Goal: Transaction & Acquisition: Purchase product/service

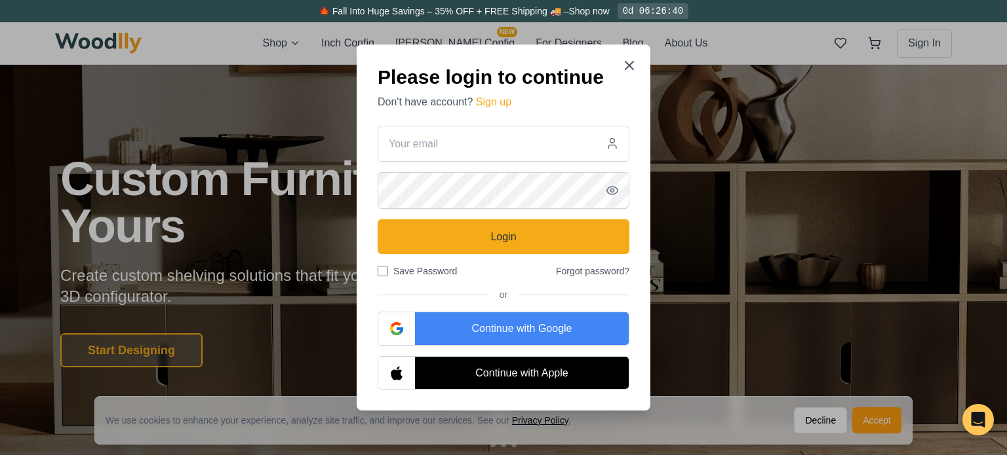
click at [521, 331] on div "Continue with Google" at bounding box center [522, 329] width 214 height 33
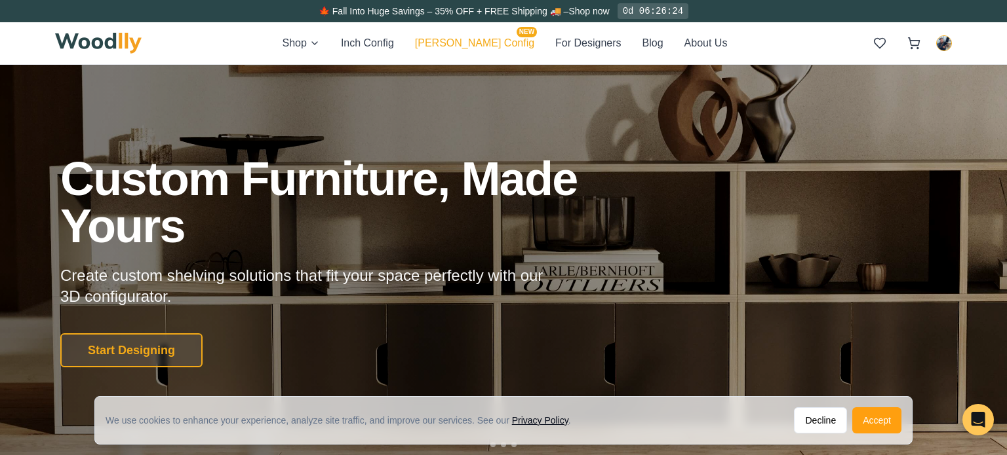
click at [454, 41] on button "[PERSON_NAME] Config NEW" at bounding box center [474, 43] width 119 height 17
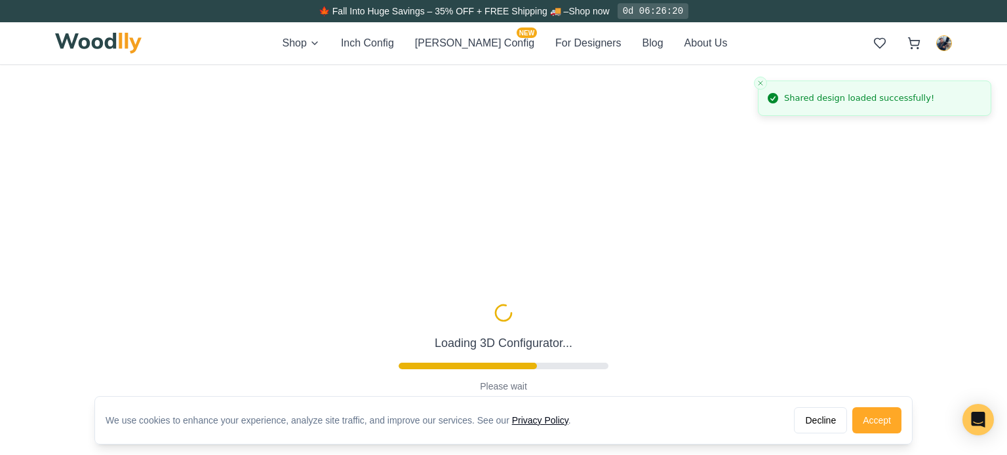
click at [874, 423] on button "Accept" at bounding box center [876, 421] width 49 height 26
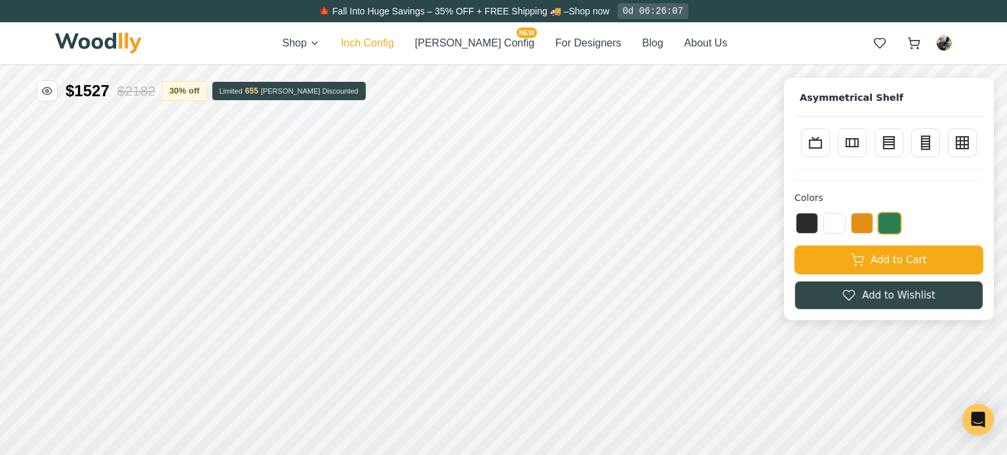
click at [394, 39] on button "Inch Config" at bounding box center [367, 43] width 53 height 16
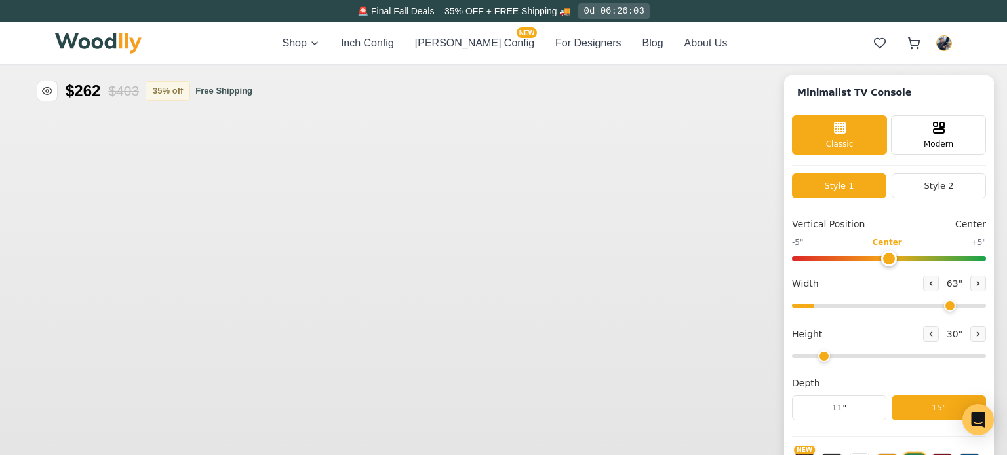
type input "63"
type input "2"
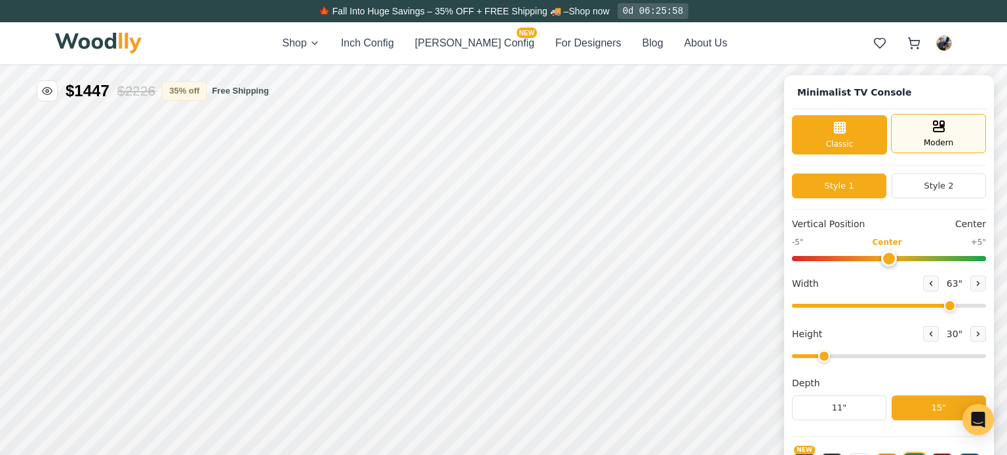
click at [954, 132] on div "Modern" at bounding box center [938, 133] width 95 height 39
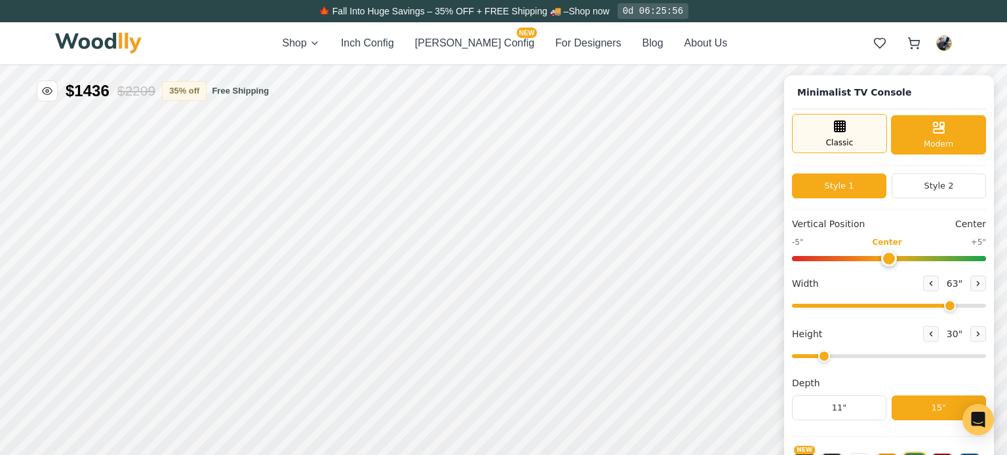
click at [834, 139] on span "Classic" at bounding box center [840, 143] width 28 height 12
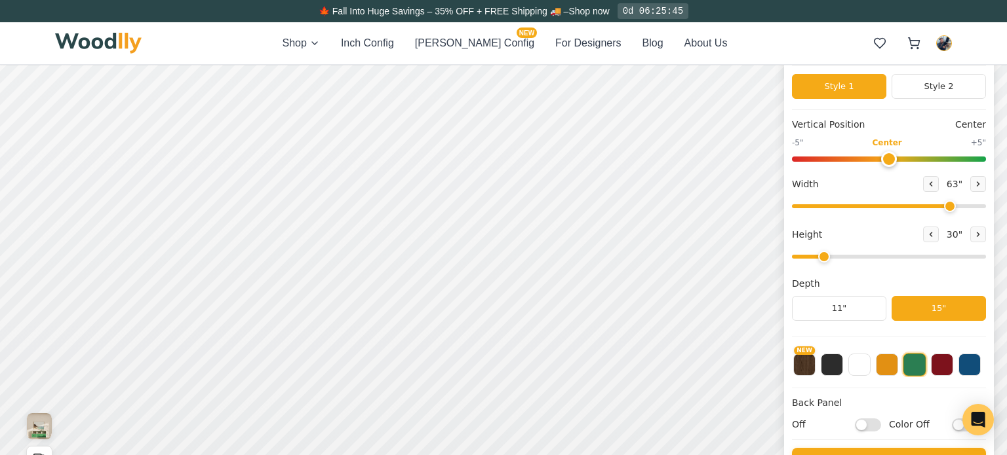
scroll to position [106, 0]
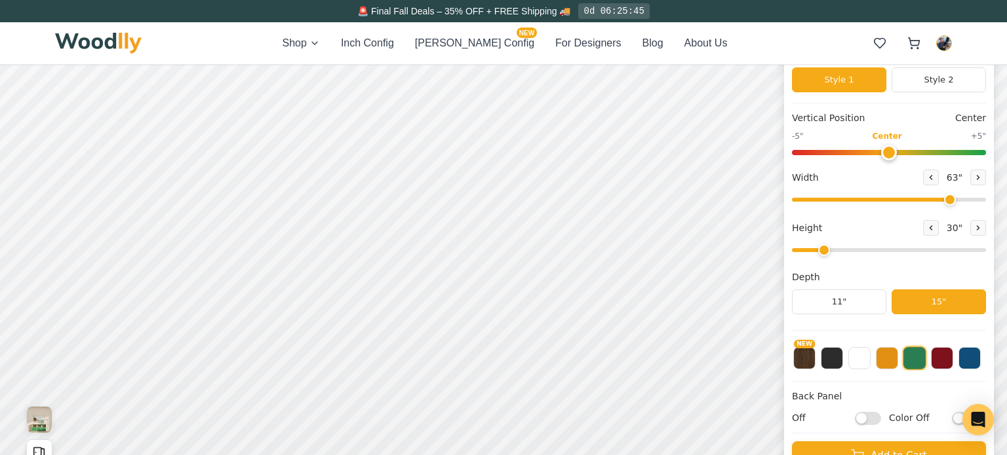
click at [870, 416] on input "Off" at bounding box center [868, 418] width 26 height 13
click at [870, 416] on input "On" at bounding box center [868, 418] width 26 height 13
checkbox input "false"
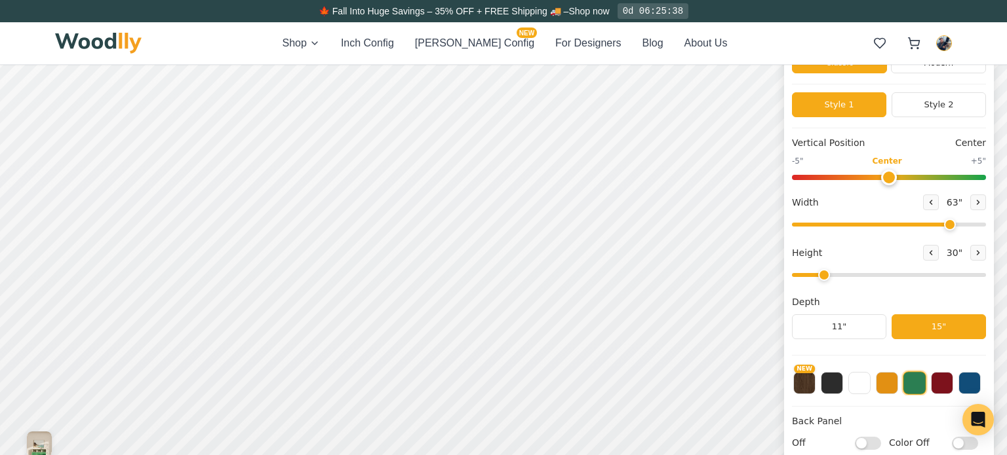
scroll to position [0, 0]
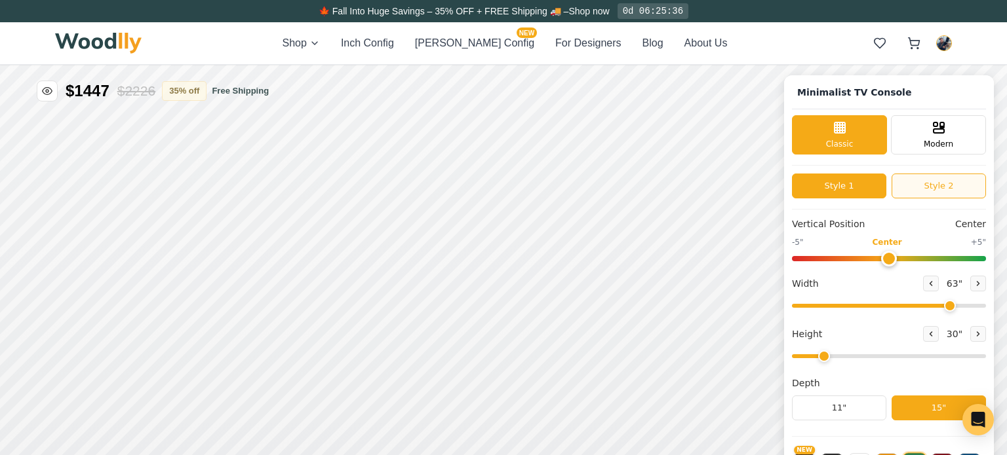
click at [940, 178] on button "Style 2" at bounding box center [938, 186] width 94 height 25
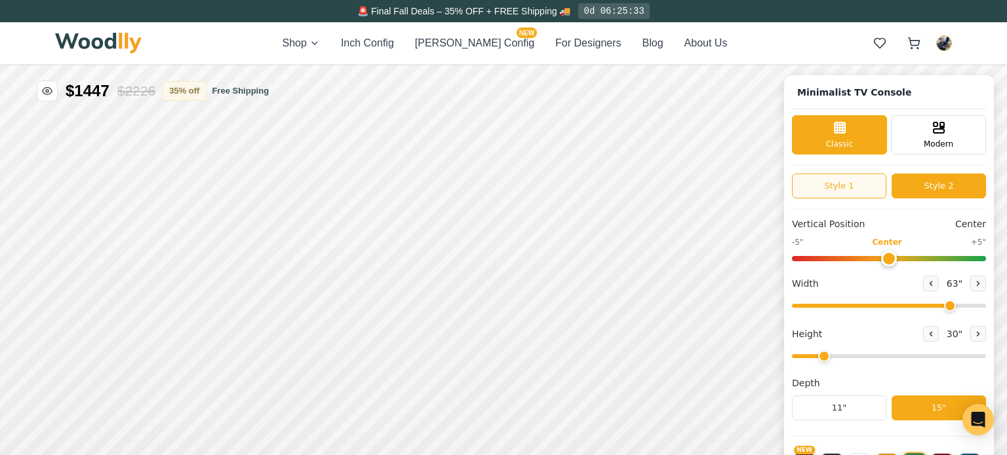
click at [845, 193] on button "Style 1" at bounding box center [839, 186] width 94 height 25
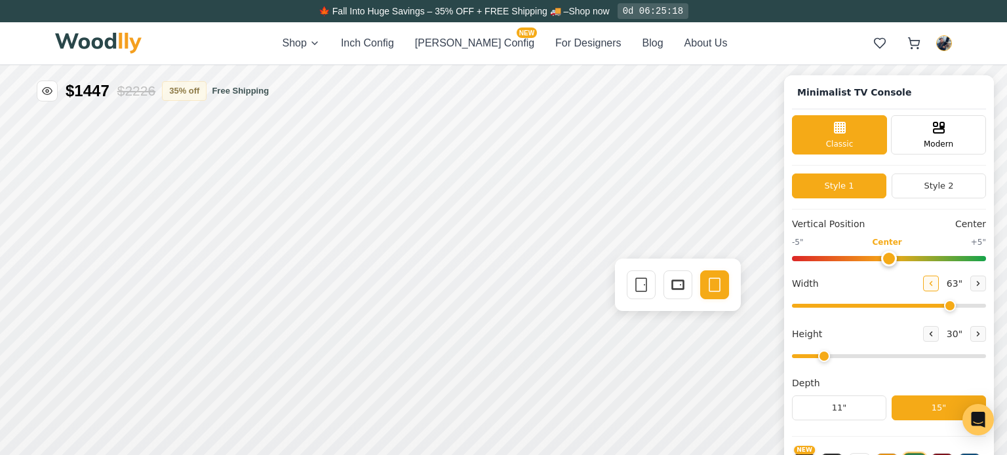
click at [927, 284] on icon at bounding box center [931, 284] width 8 height 8
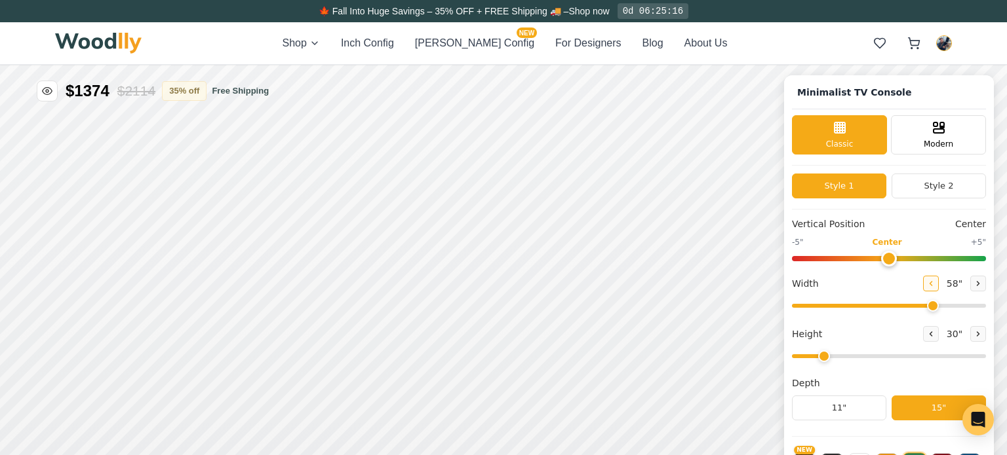
click at [927, 284] on icon at bounding box center [931, 284] width 8 height 8
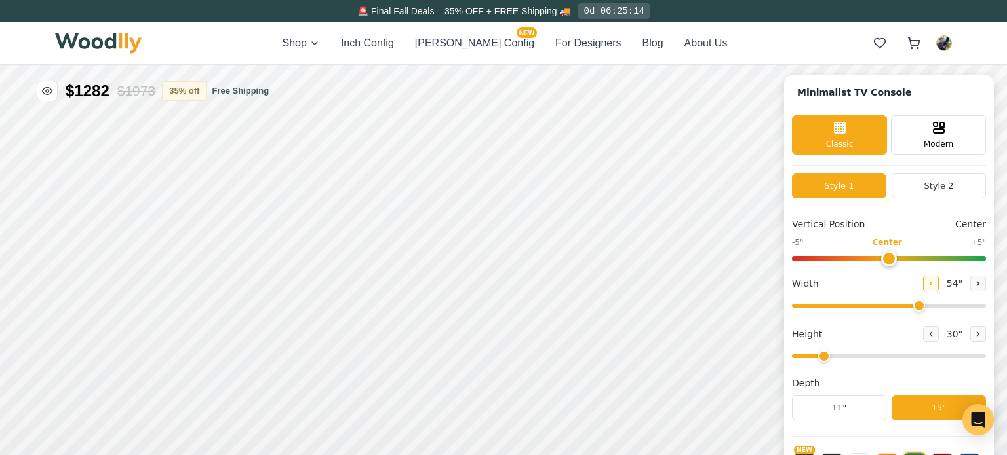
type input "53"
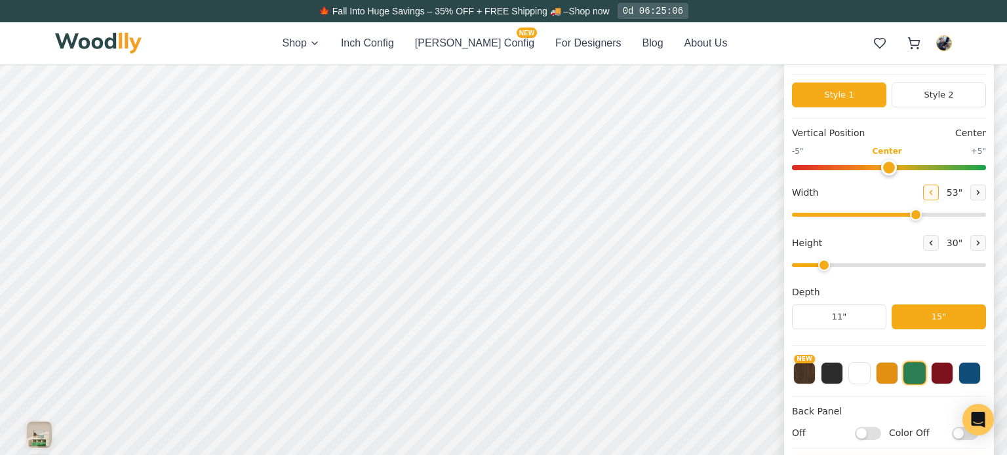
scroll to position [109, 0]
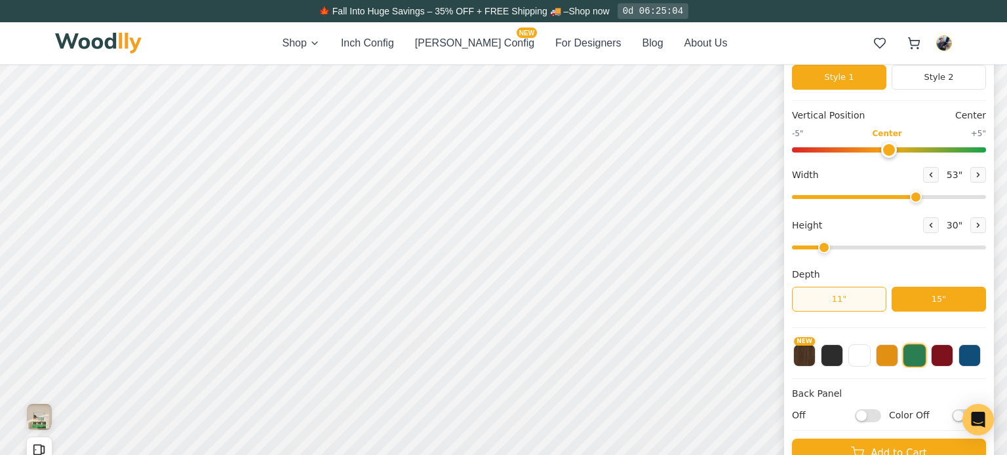
click at [836, 297] on button "11"" at bounding box center [839, 299] width 94 height 25
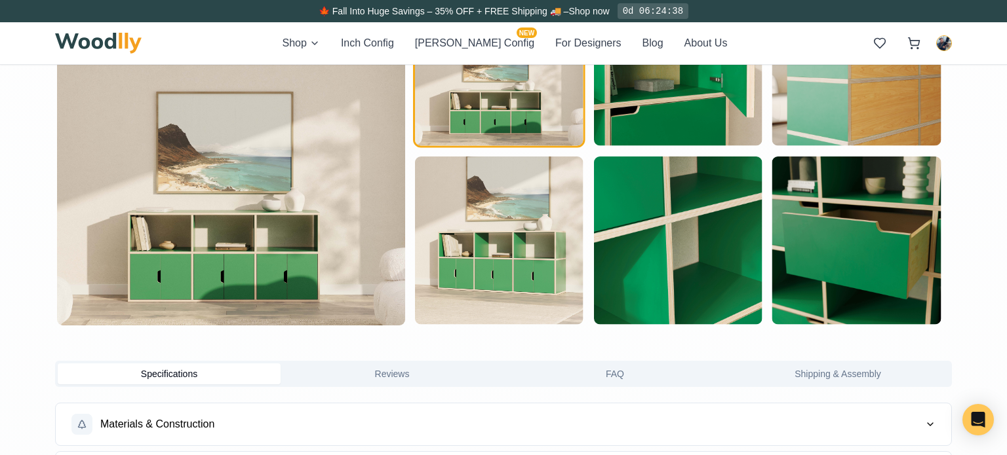
scroll to position [0, 0]
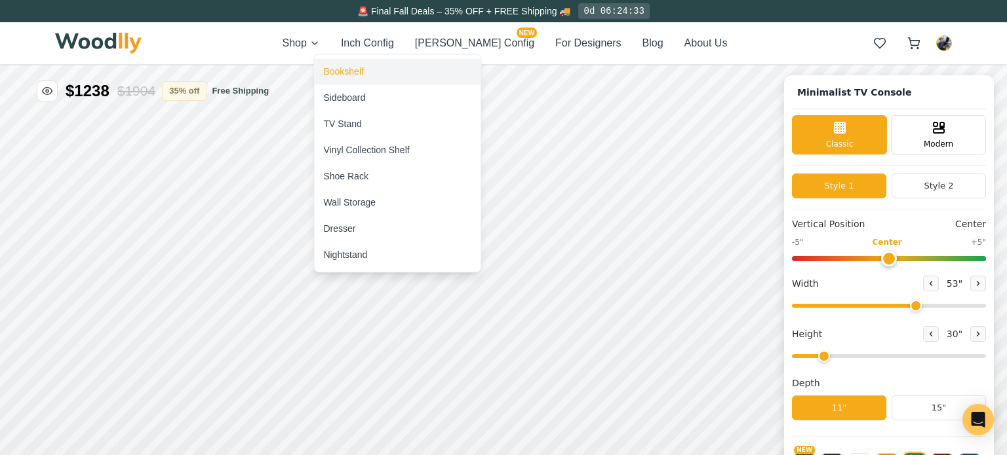
click at [344, 70] on div "Bookshelf" at bounding box center [343, 71] width 40 height 13
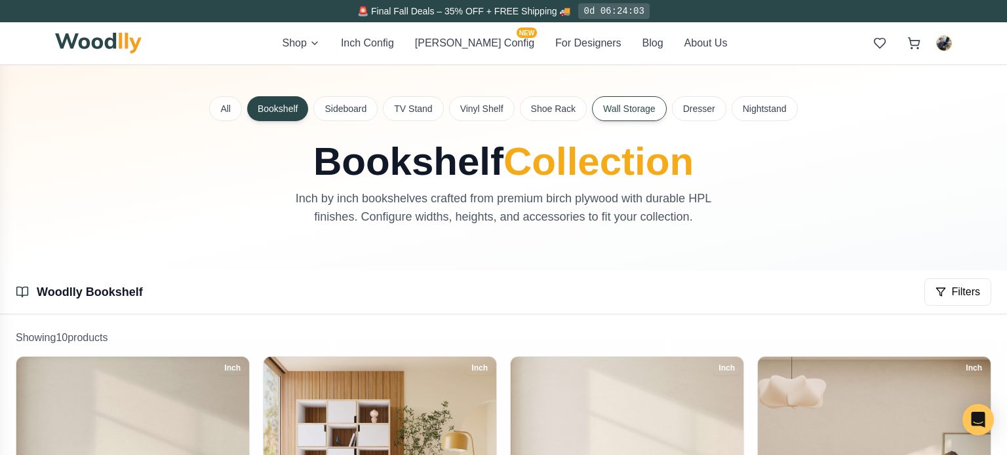
click at [612, 106] on button "Wall Storage" at bounding box center [629, 108] width 75 height 25
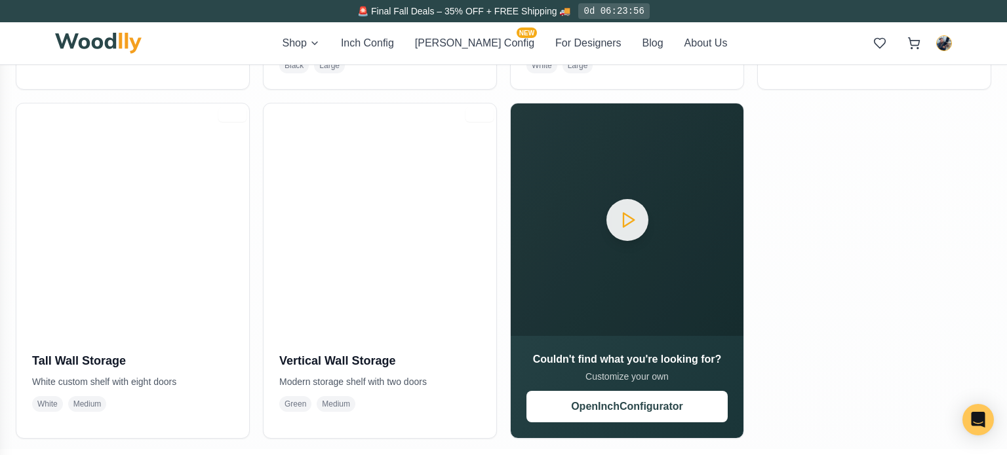
scroll to position [581, 0]
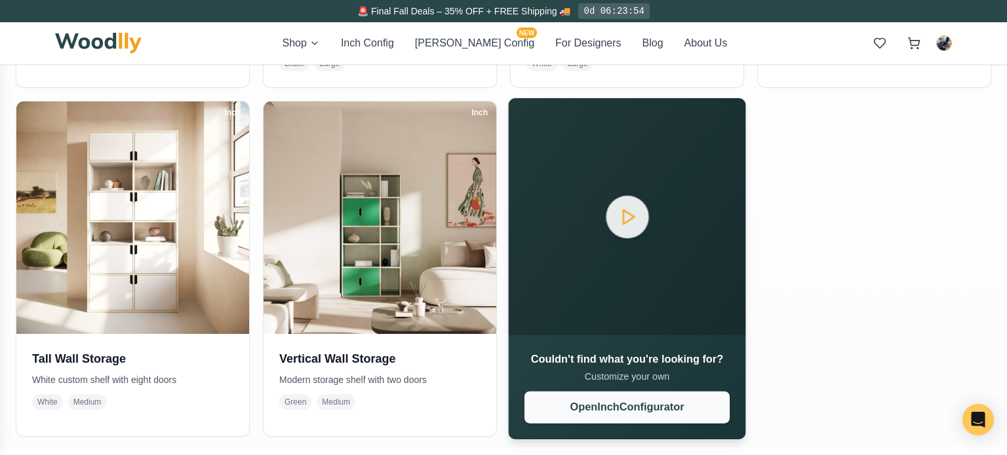
click at [604, 411] on button "Open Inch Configurator" at bounding box center [626, 408] width 205 height 32
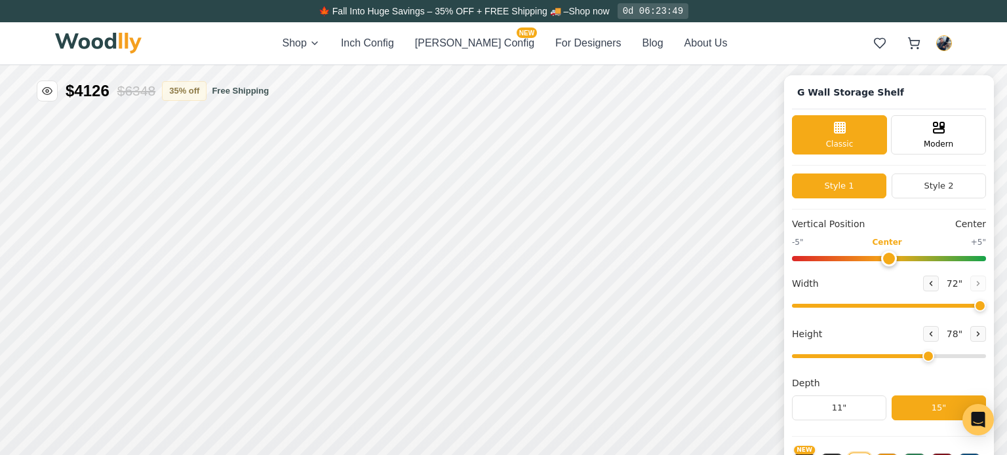
type input "72"
type input "6"
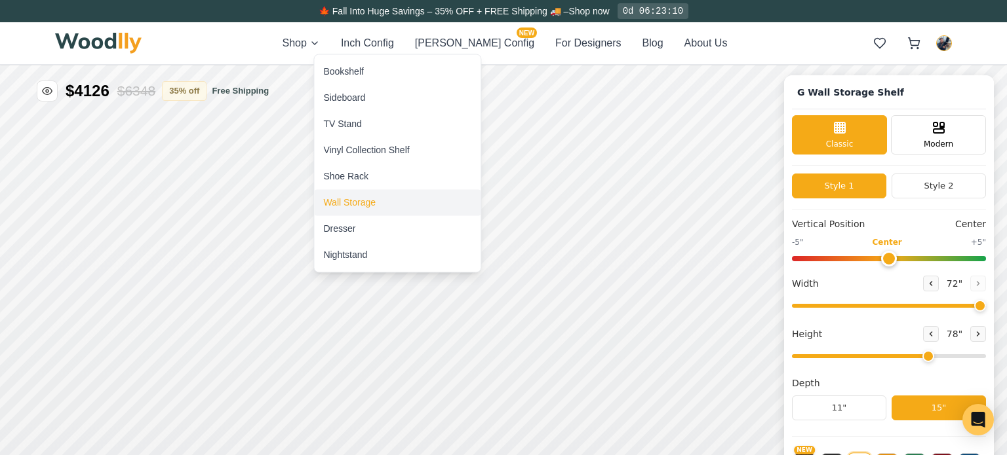
click at [325, 205] on div "Wall Storage" at bounding box center [349, 202] width 52 height 13
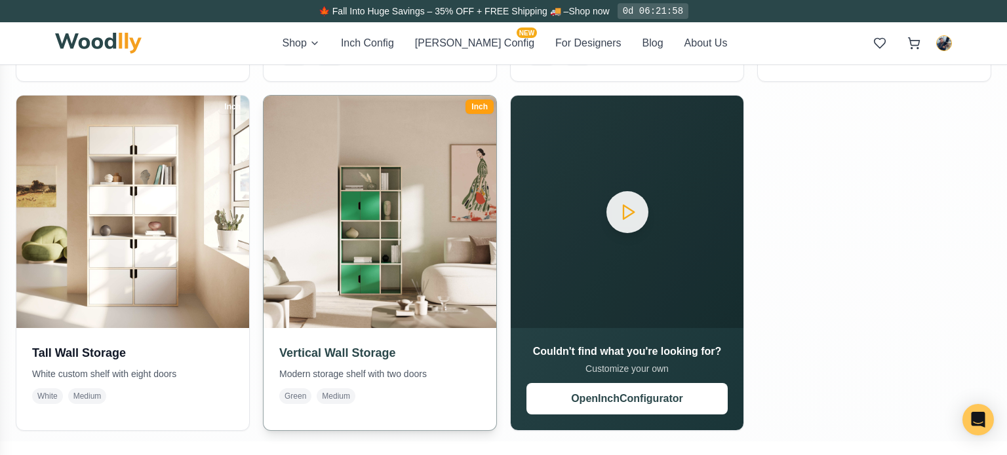
scroll to position [588, 0]
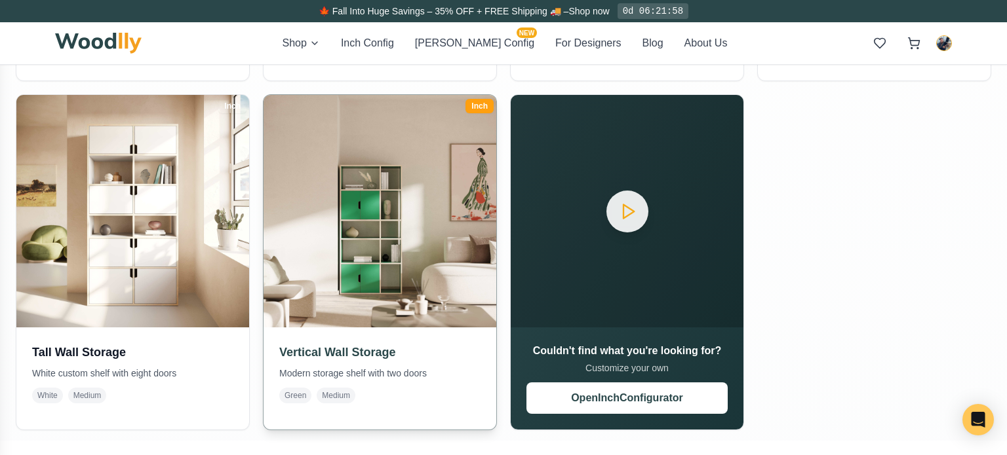
click at [339, 252] on img at bounding box center [380, 211] width 244 height 244
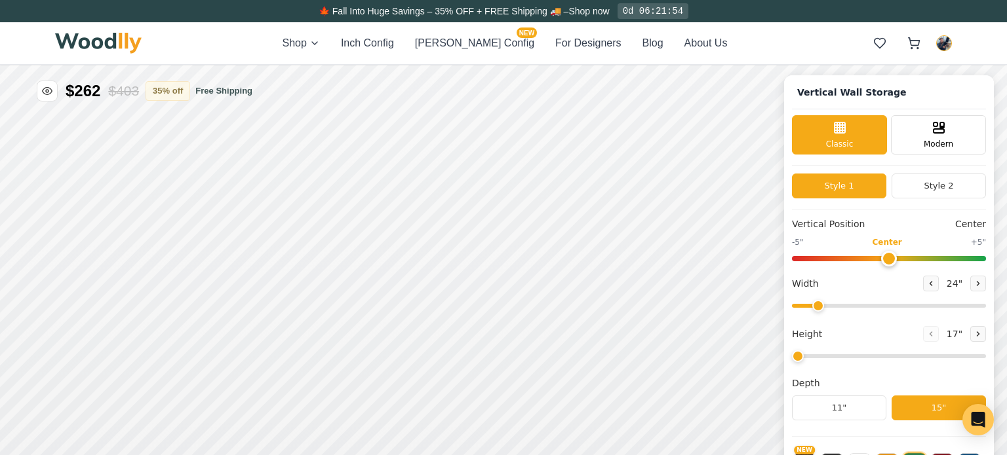
type input "5"
type input "35"
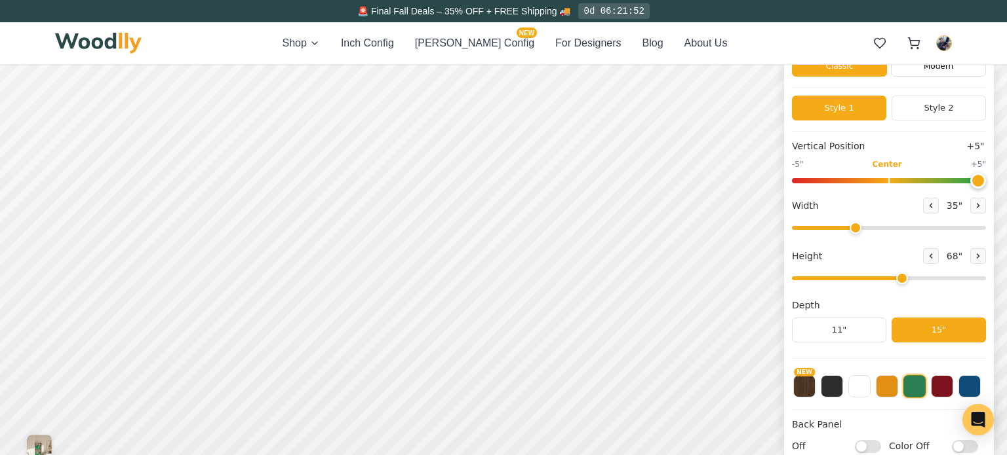
scroll to position [79, 0]
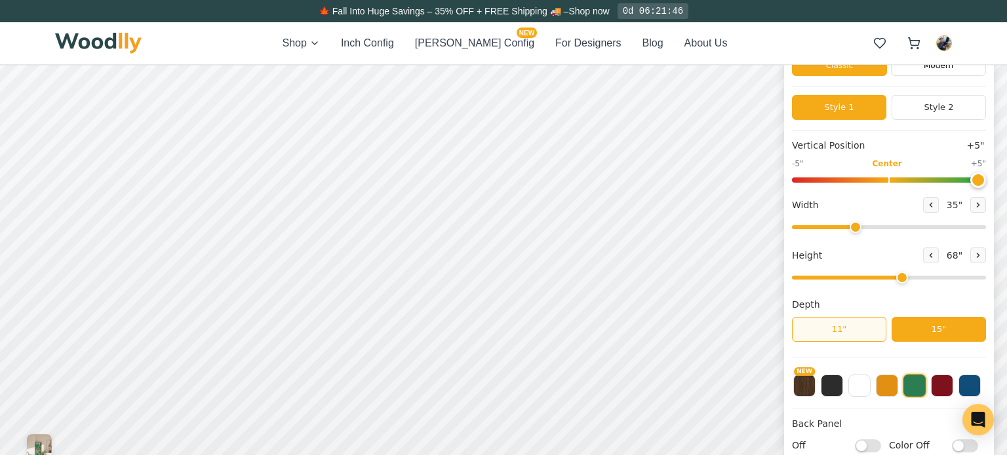
click at [827, 332] on button "11"" at bounding box center [839, 329] width 94 height 25
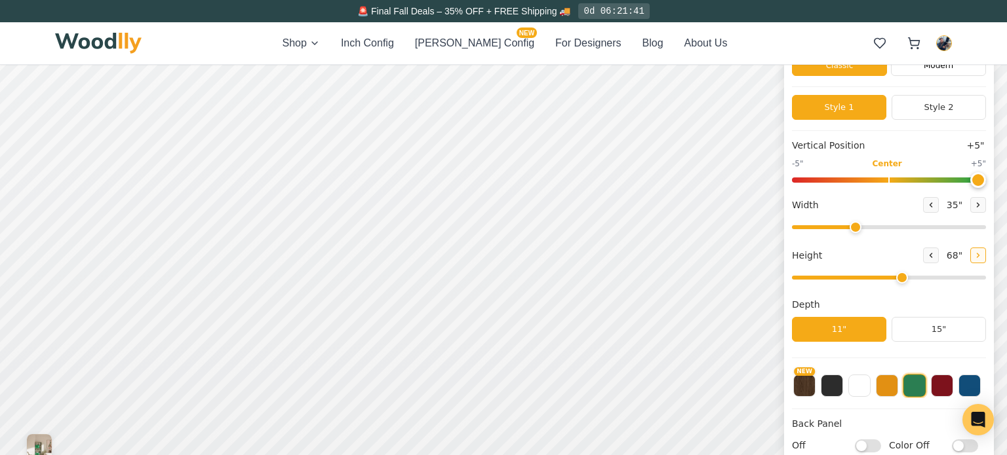
click at [970, 257] on button at bounding box center [978, 256] width 16 height 16
click at [926, 253] on icon at bounding box center [930, 256] width 8 height 8
click at [927, 253] on icon at bounding box center [931, 256] width 8 height 8
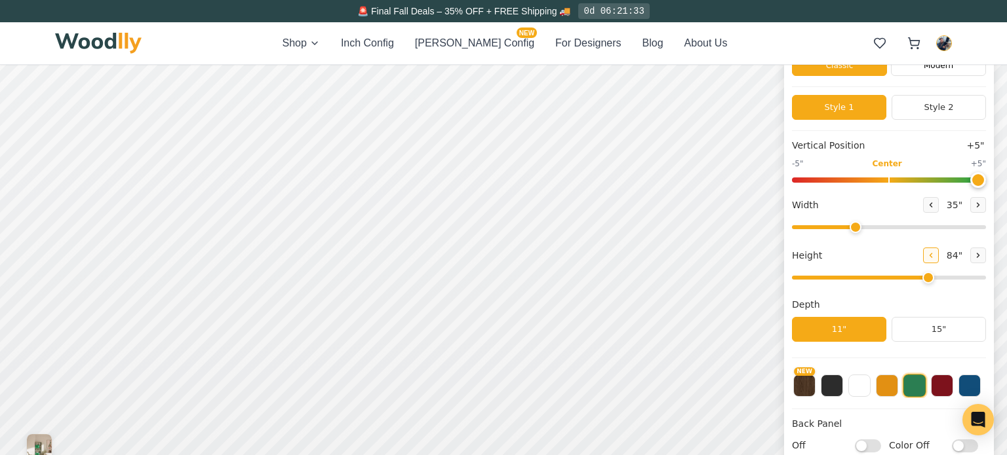
click at [927, 253] on icon at bounding box center [931, 256] width 8 height 8
click at [974, 254] on icon at bounding box center [978, 256] width 8 height 8
type input "6"
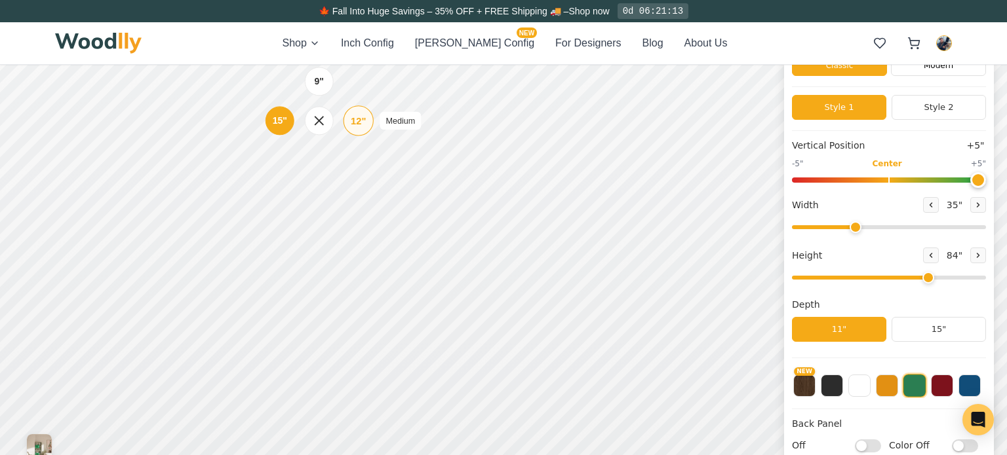
click at [362, 123] on div "12"" at bounding box center [358, 120] width 15 height 14
click at [283, 389] on div "15"" at bounding box center [279, 388] width 15 height 14
click at [285, 332] on div "15"" at bounding box center [278, 329] width 15 height 14
click at [354, 281] on div "12"" at bounding box center [358, 276] width 15 height 14
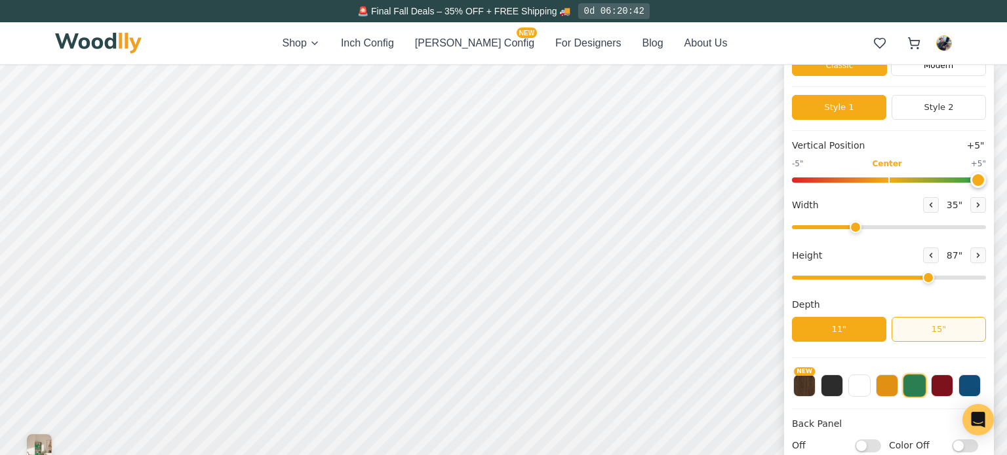
click at [902, 332] on button "15"" at bounding box center [938, 329] width 94 height 25
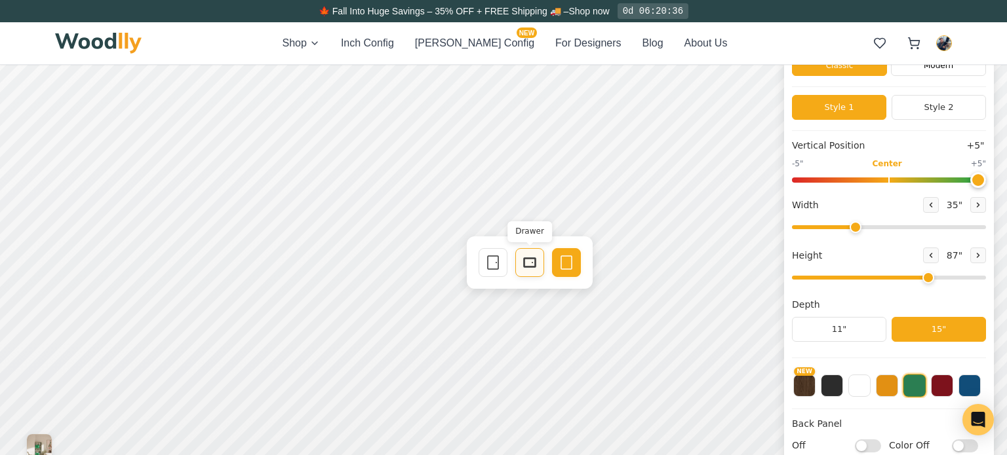
click at [531, 261] on icon at bounding box center [530, 263] width 16 height 16
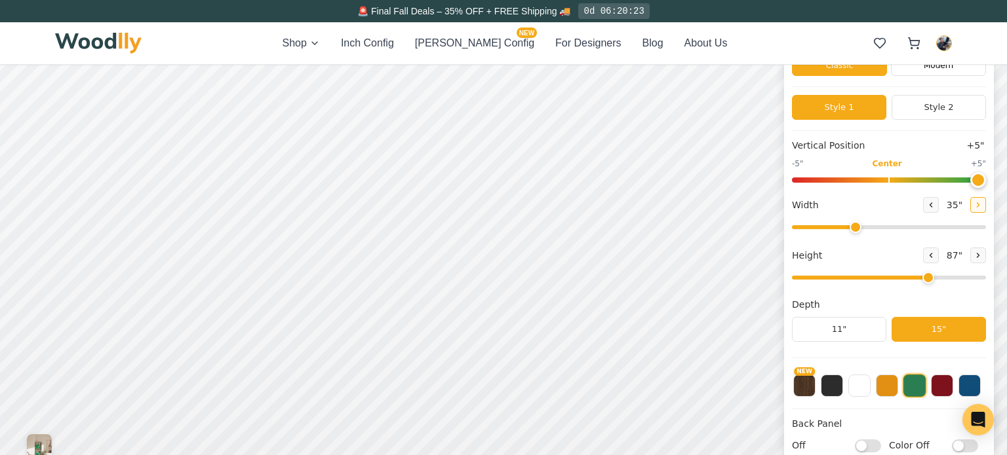
click at [975, 203] on icon at bounding box center [978, 205] width 8 height 8
type input "37"
drag, startPoint x: 977, startPoint y: 178, endPoint x: 891, endPoint y: 184, distance: 86.7
type input "0"
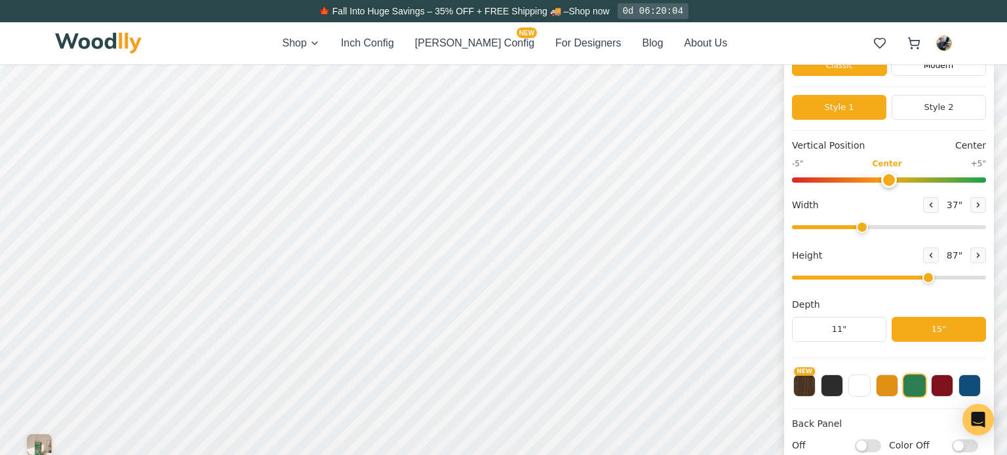
click at [891, 183] on input "range" at bounding box center [889, 180] width 194 height 5
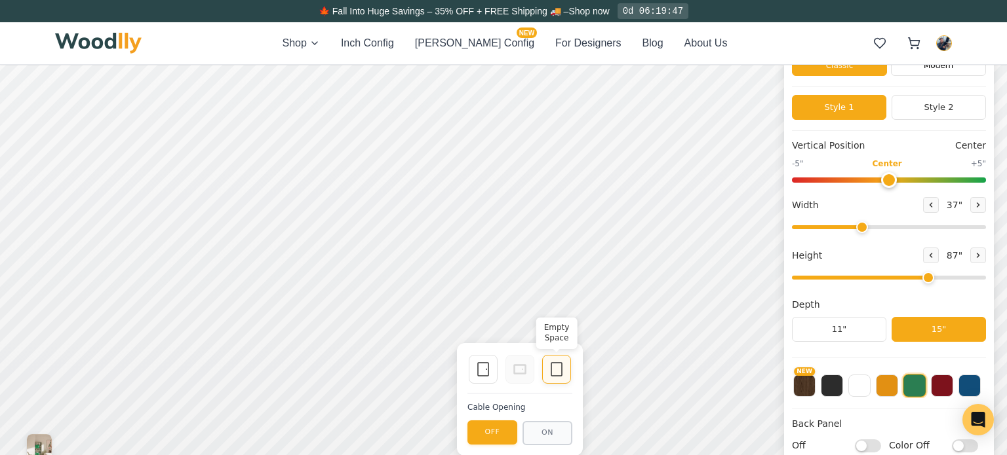
click at [560, 369] on icon at bounding box center [557, 370] width 16 height 16
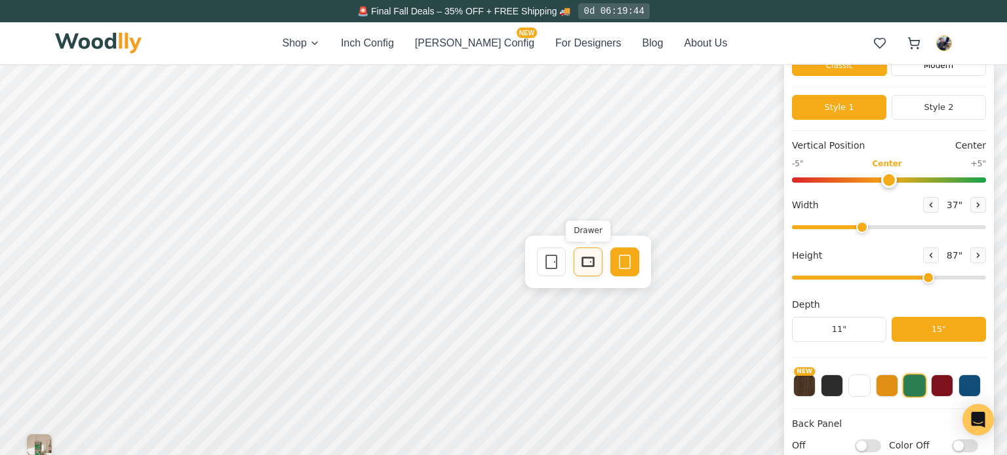
click at [596, 264] on div "Drawer" at bounding box center [587, 262] width 29 height 29
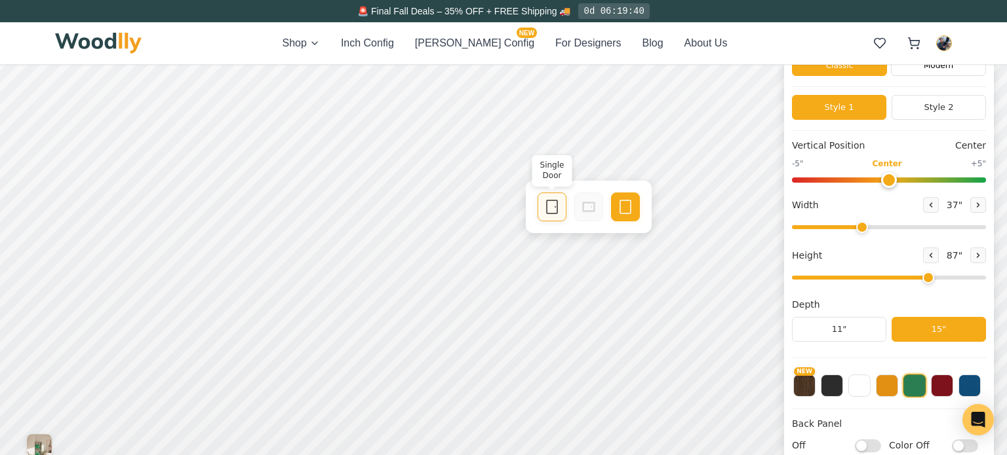
click at [547, 210] on rect at bounding box center [552, 207] width 10 height 13
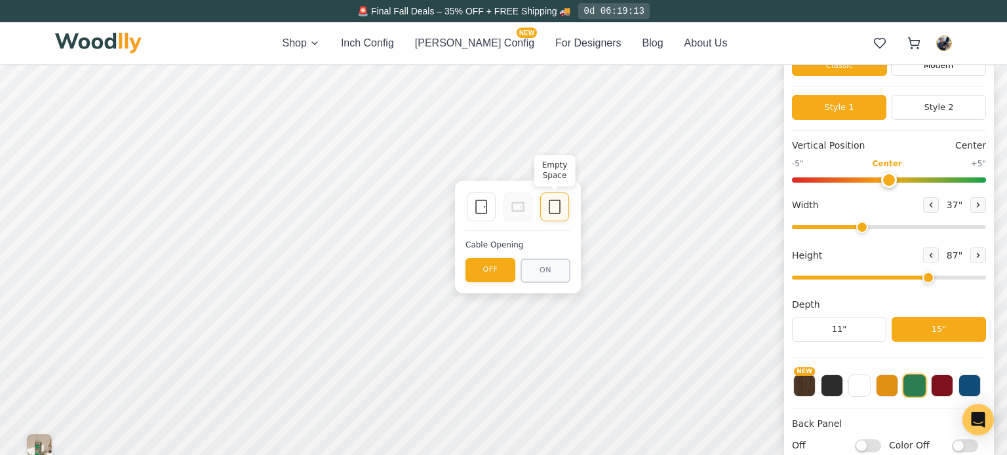
click at [556, 216] on div "Empty Space" at bounding box center [554, 207] width 29 height 29
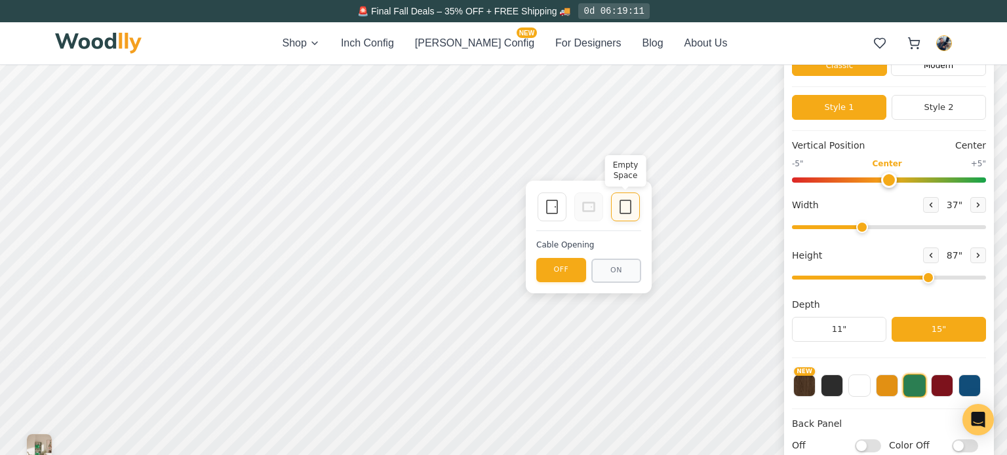
click at [621, 212] on icon at bounding box center [625, 207] width 16 height 16
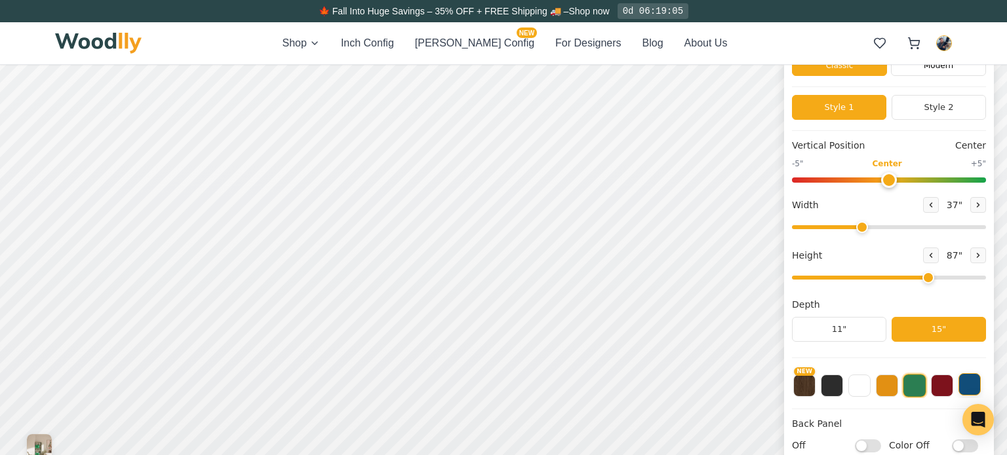
click at [970, 384] on button at bounding box center [969, 385] width 22 height 22
click at [857, 385] on button at bounding box center [859, 385] width 22 height 22
click at [806, 385] on button "NEW" at bounding box center [804, 385] width 22 height 22
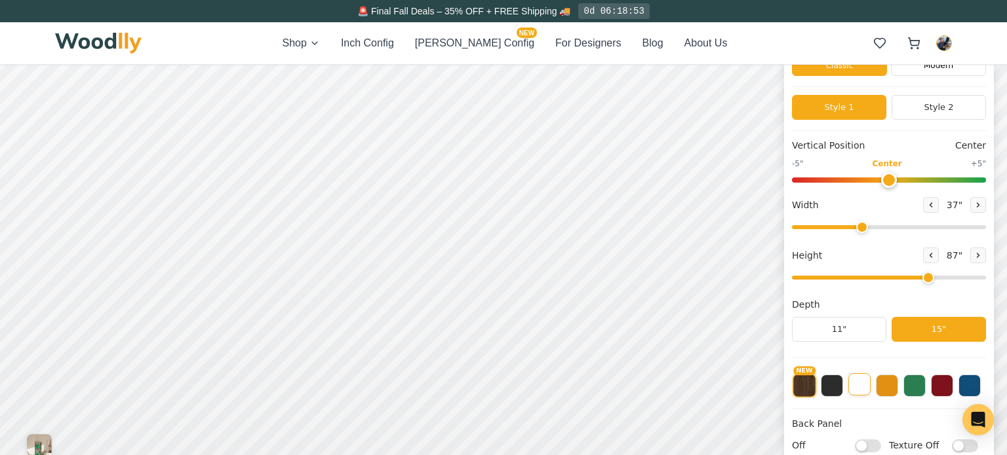
click at [864, 383] on button at bounding box center [859, 385] width 22 height 22
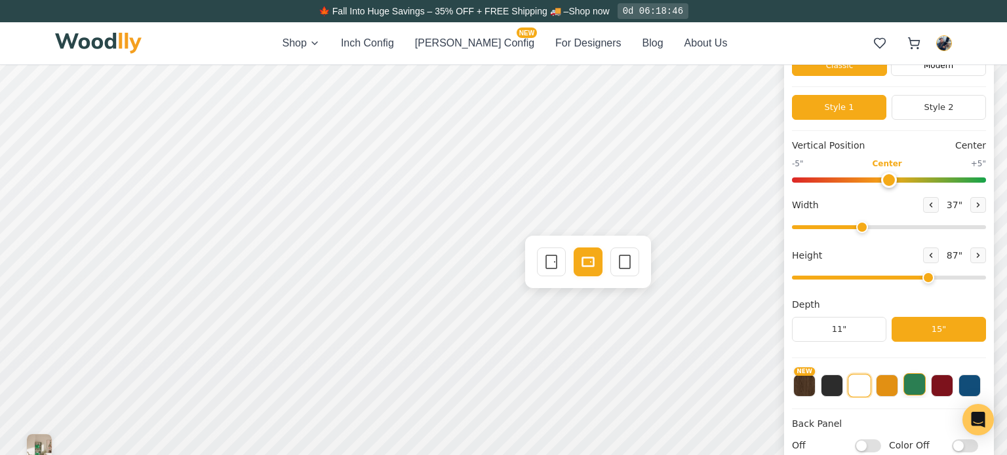
click at [914, 381] on button at bounding box center [914, 385] width 22 height 22
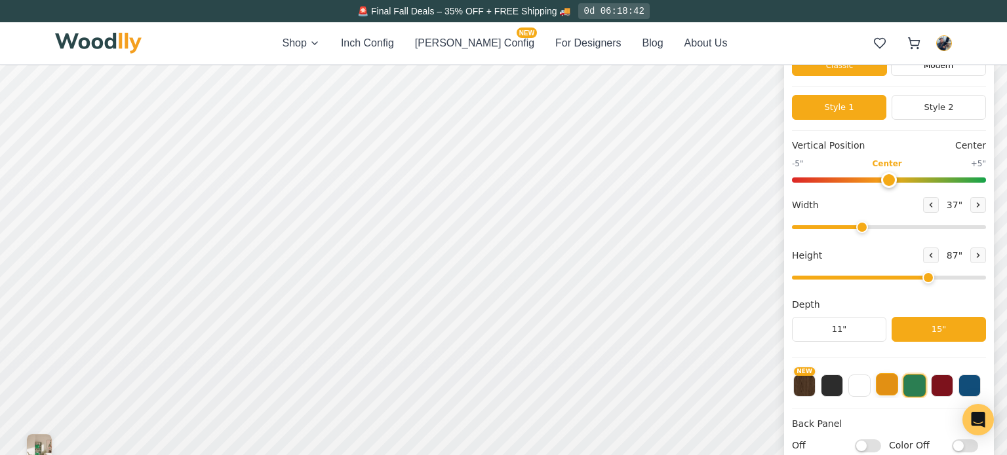
scroll to position [3, 0]
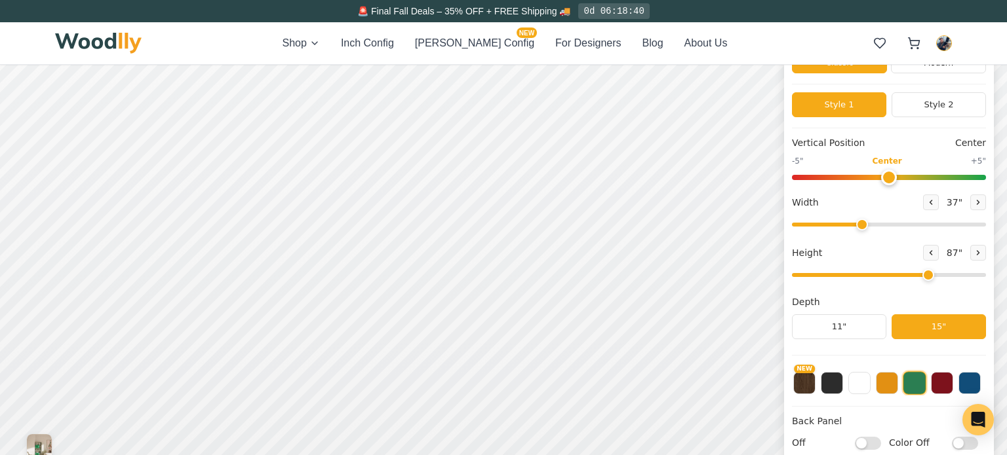
click at [960, 442] on input "Color Off" at bounding box center [965, 443] width 26 height 13
click at [970, 440] on input "Color On" at bounding box center [965, 443] width 26 height 13
checkbox input "false"
click at [876, 440] on input "Off" at bounding box center [868, 443] width 26 height 13
checkbox input "true"
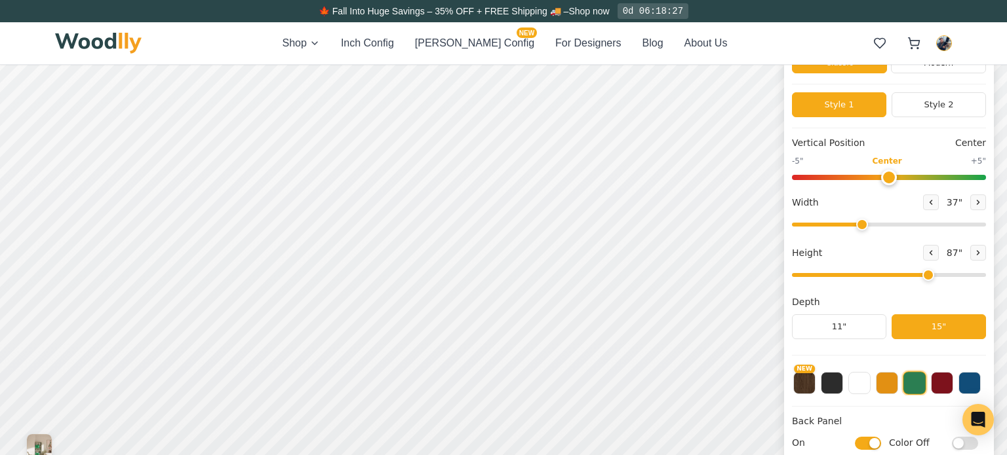
click at [969, 446] on input "Color Off" at bounding box center [965, 443] width 26 height 13
click at [969, 446] on input "Color On" at bounding box center [965, 443] width 26 height 13
checkbox input "false"
click at [868, 442] on input "On" at bounding box center [868, 443] width 26 height 13
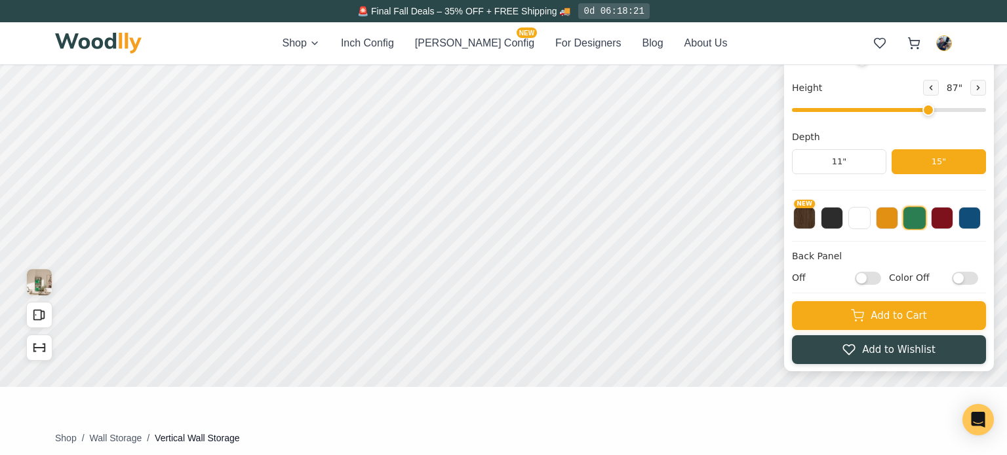
scroll to position [245, 0]
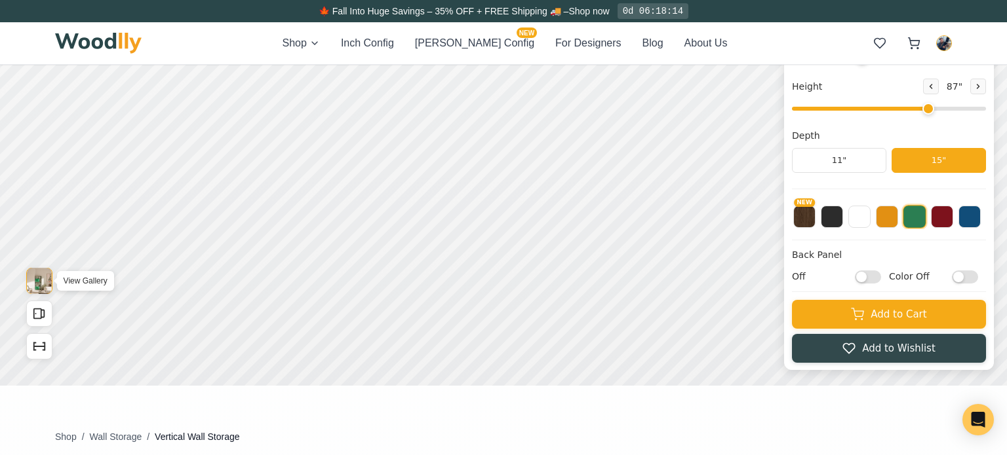
click at [46, 283] on img "View Gallery" at bounding box center [39, 281] width 25 height 26
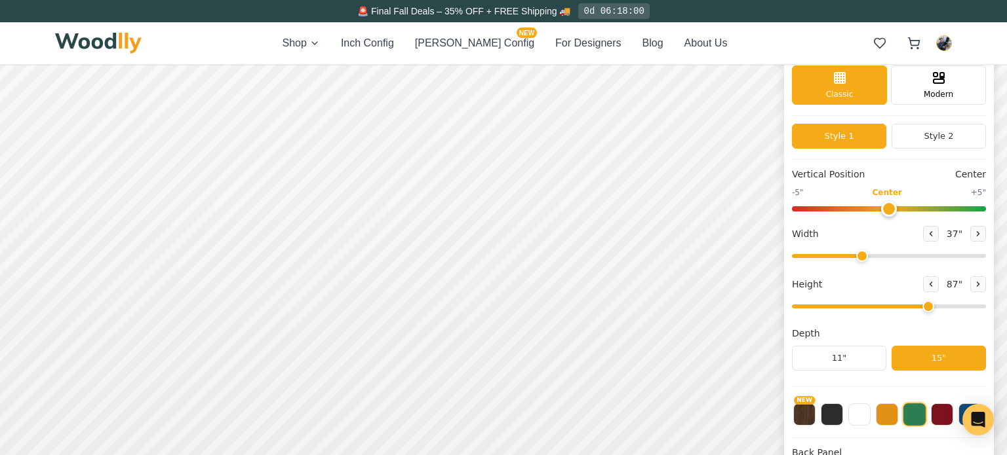
scroll to position [0, 0]
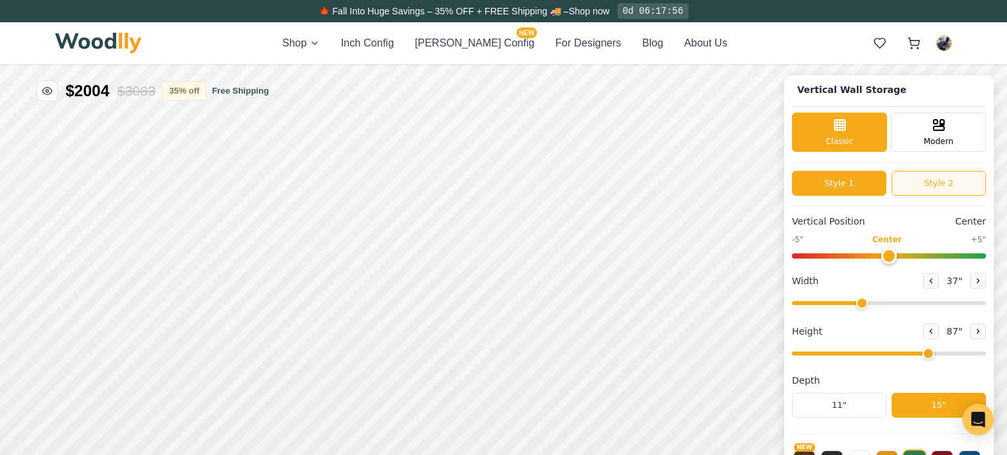
click at [932, 180] on button "Style 2" at bounding box center [938, 183] width 94 height 25
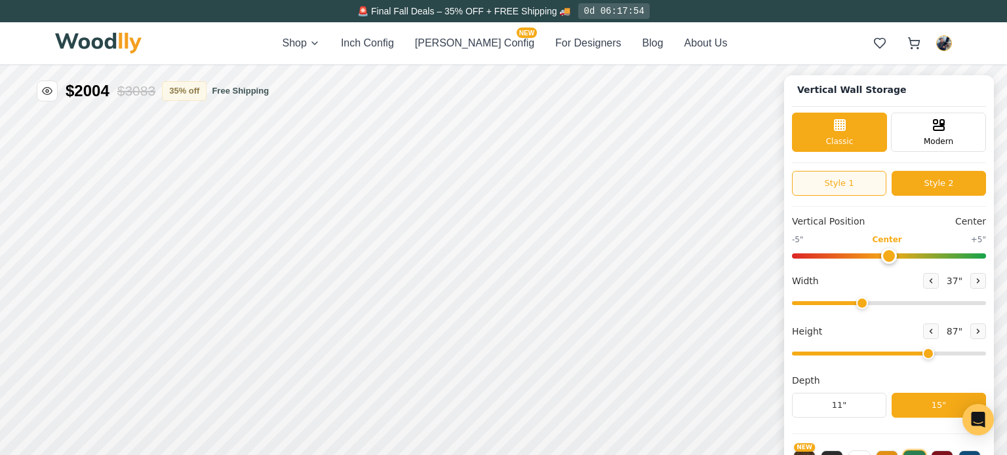
click at [857, 177] on button "Style 1" at bounding box center [839, 183] width 94 height 25
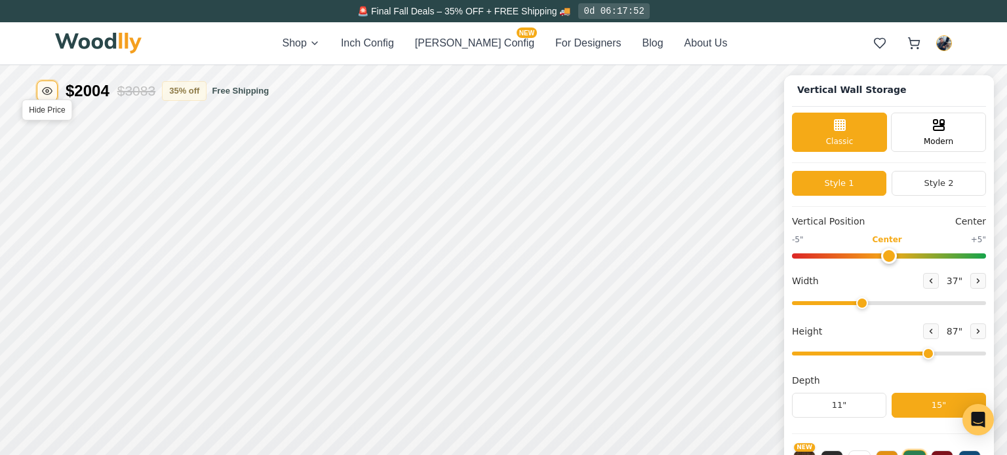
click at [52, 92] on icon "Toggle price visibility" at bounding box center [47, 91] width 10 height 10
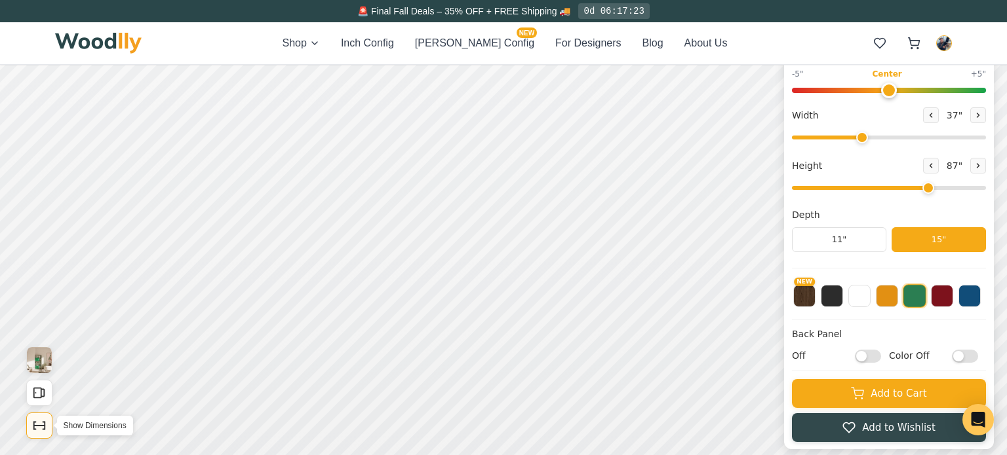
scroll to position [166, 0]
click at [872, 355] on input "Off" at bounding box center [868, 355] width 26 height 13
checkbox input "true"
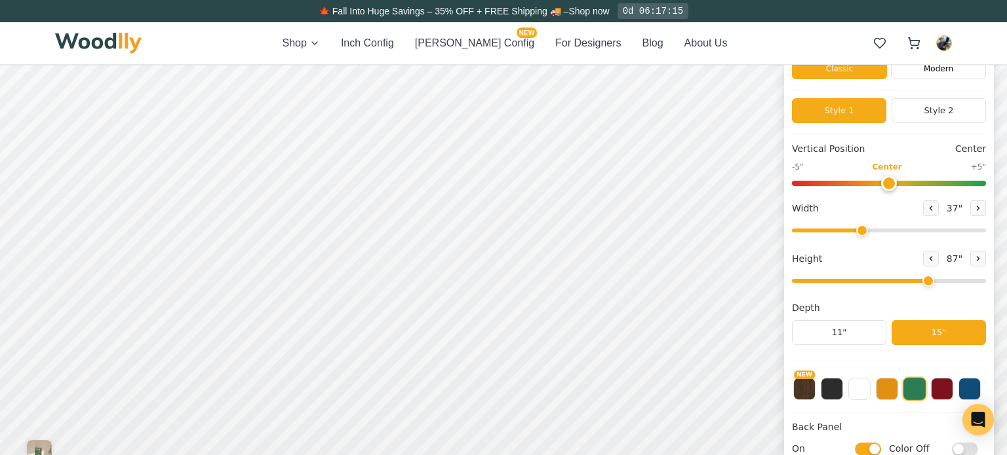
scroll to position [77, 0]
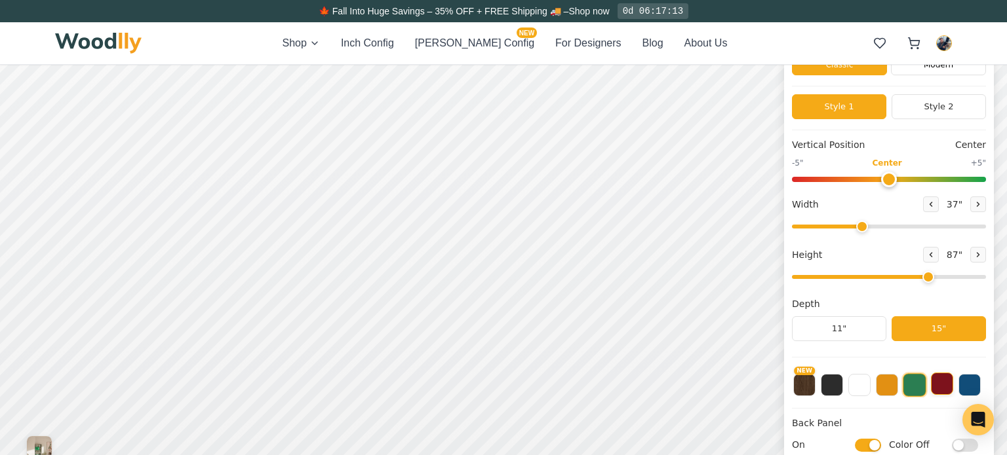
click at [944, 387] on button at bounding box center [942, 384] width 22 height 22
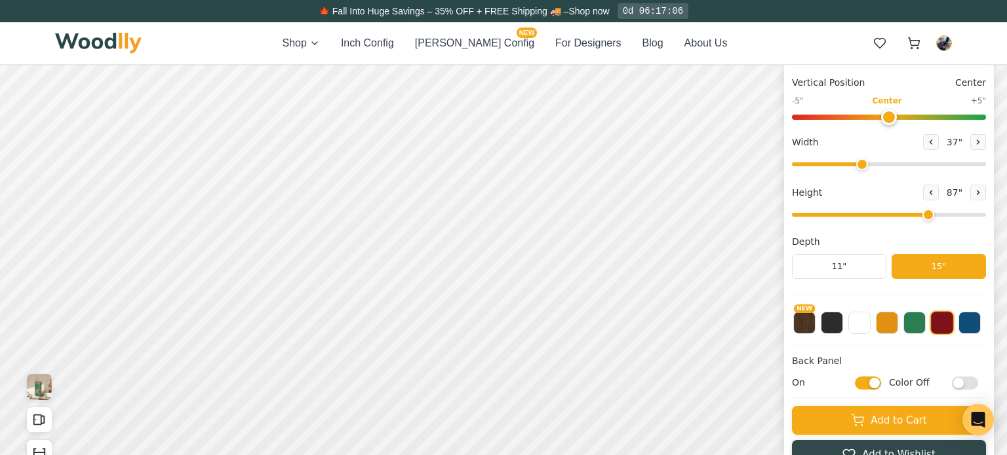
scroll to position [0, 0]
